Goal: Find specific page/section: Locate a particular part of the current website

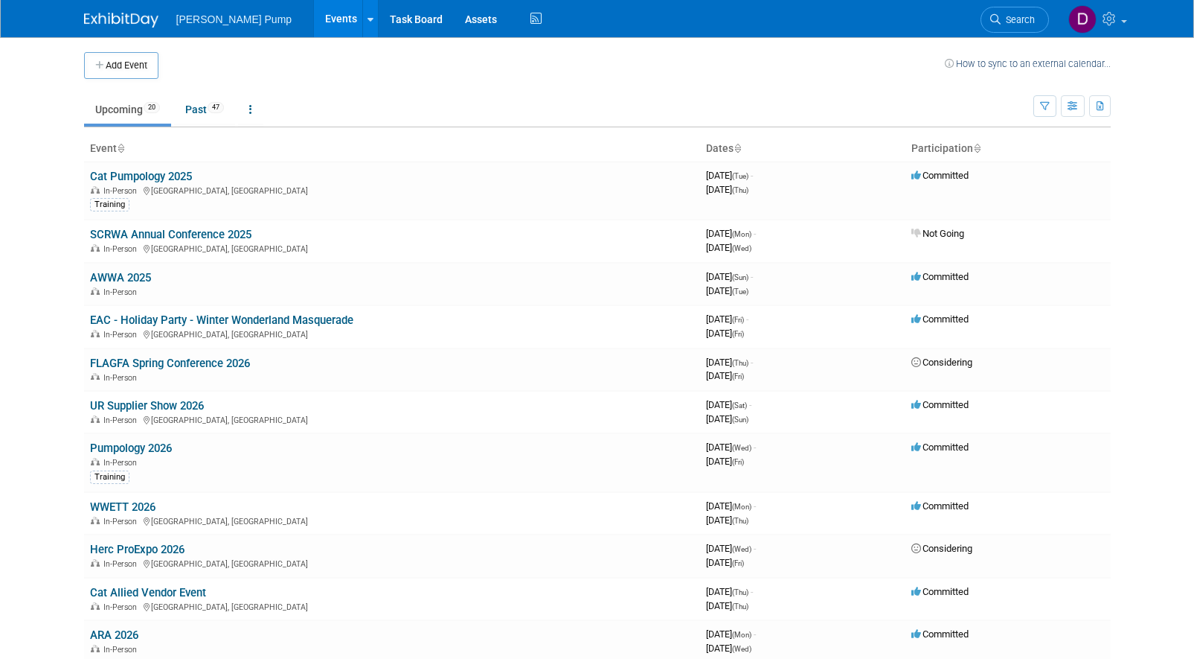
click at [149, 180] on link "Cat Pumpology 2025" at bounding box center [141, 176] width 102 height 13
click at [0, 0] on div at bounding box center [0, 0] width 0 height 0
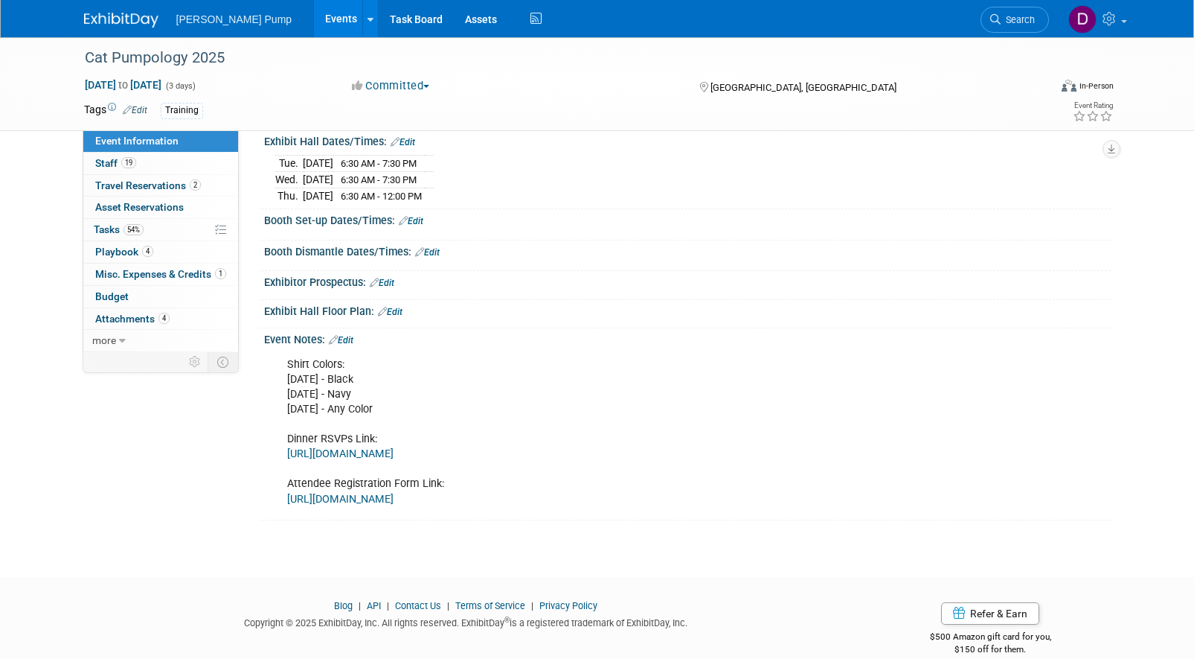
scroll to position [149, 0]
click at [394, 499] on link "[URL][DOMAIN_NAME]" at bounding box center [340, 498] width 106 height 13
click at [1123, 27] on link at bounding box center [1096, 18] width 73 height 37
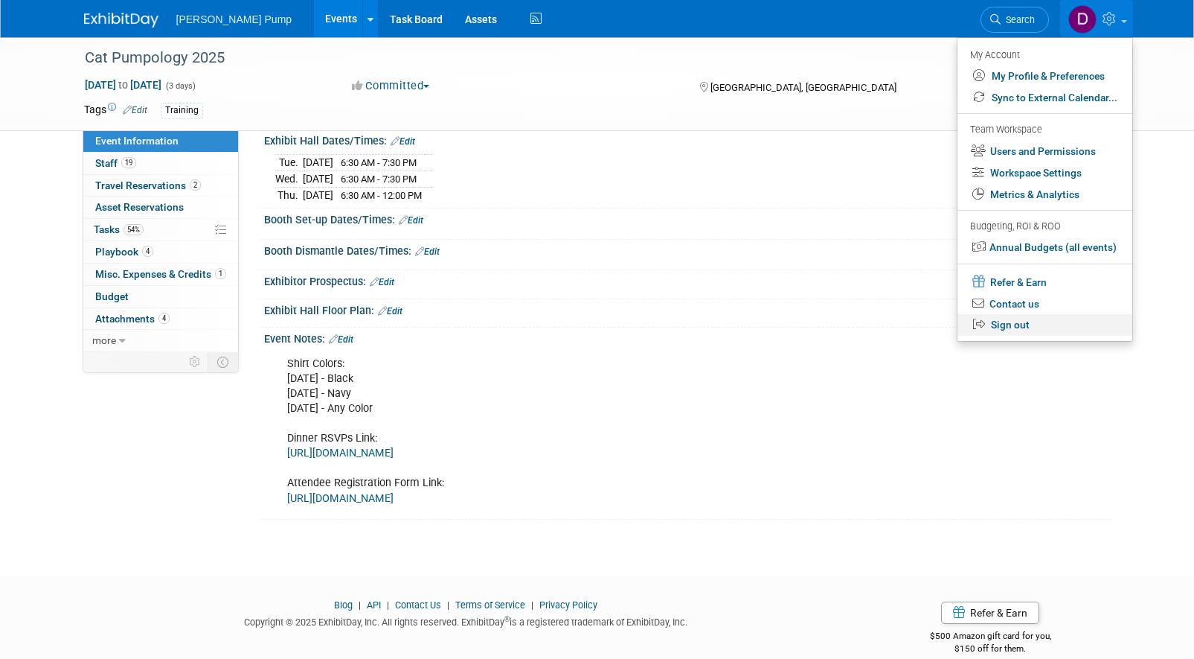
click at [1011, 328] on link "Sign out" at bounding box center [1045, 325] width 175 height 22
